Goal: Information Seeking & Learning: Learn about a topic

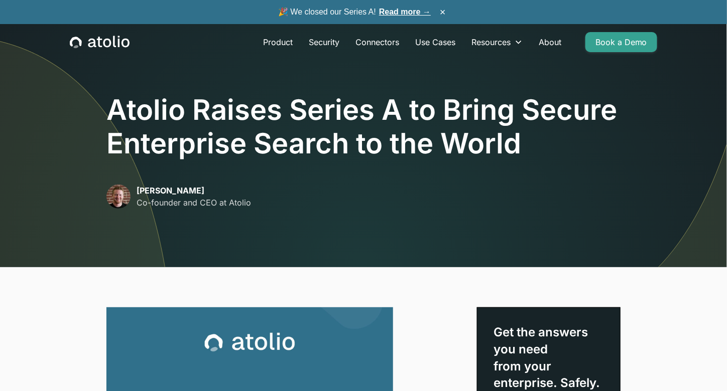
drag, startPoint x: 0, startPoint y: 79, endPoint x: 17, endPoint y: 62, distance: 23.8
click at [0, 79] on img at bounding box center [87, 102] width 174 height 332
